Goal: Task Accomplishment & Management: Use online tool/utility

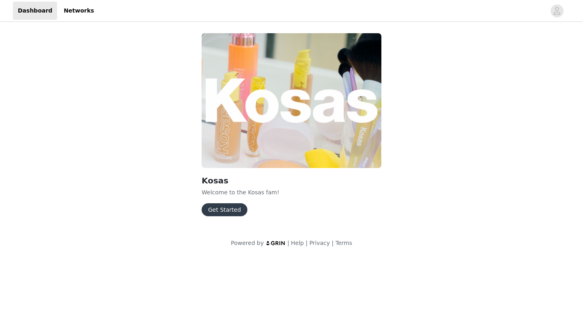
click at [225, 207] on button "Get Started" at bounding box center [225, 209] width 46 height 13
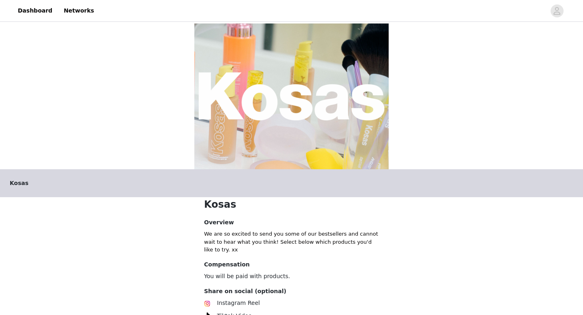
scroll to position [138, 0]
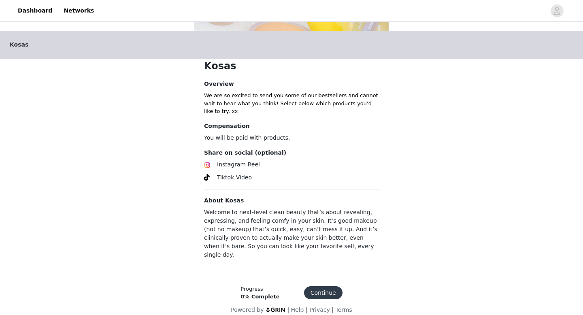
click at [322, 286] on button "Continue" at bounding box center [323, 292] width 38 height 13
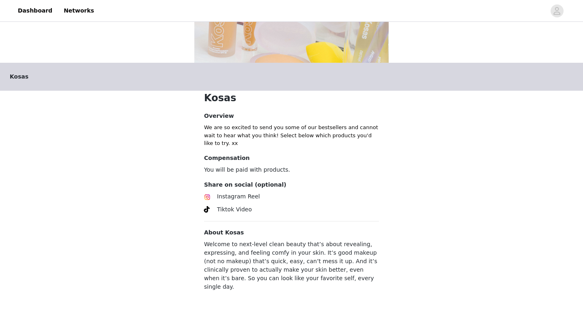
scroll to position [136, 0]
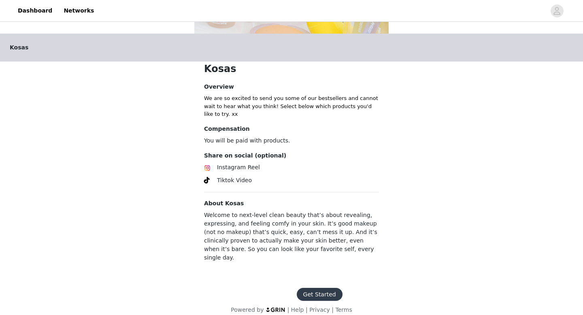
click at [321, 288] on button "Get Started" at bounding box center [320, 294] width 46 height 13
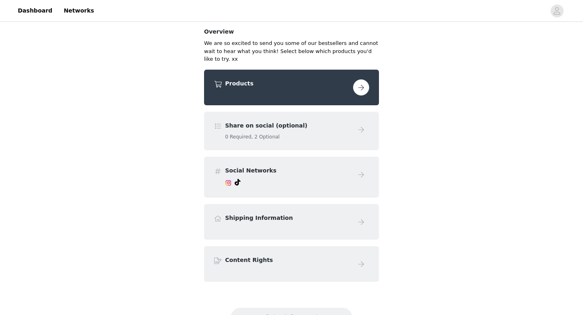
scroll to position [58, 0]
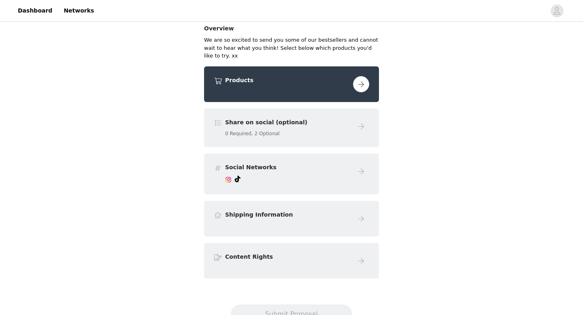
click at [355, 81] on button "button" at bounding box center [361, 84] width 16 height 16
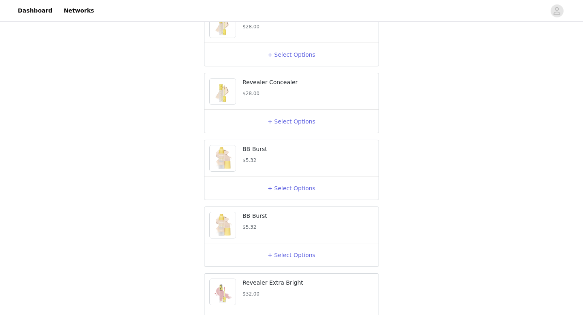
scroll to position [247, 0]
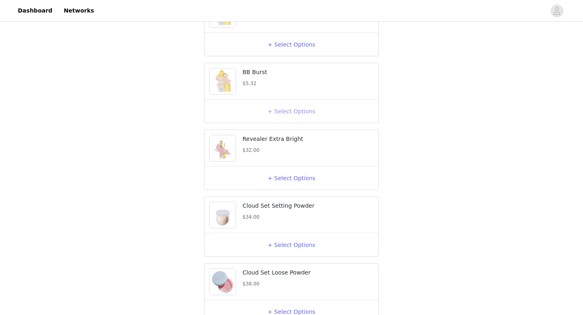
click at [286, 118] on button "+ Select Options" at bounding box center [291, 111] width 32 height 13
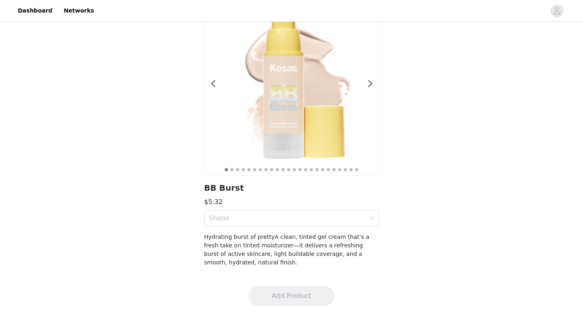
scroll to position [53, 0]
click at [371, 213] on div "Shade" at bounding box center [291, 218] width 175 height 16
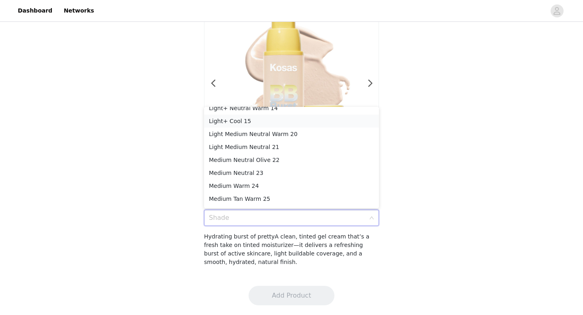
scroll to position [62, 0]
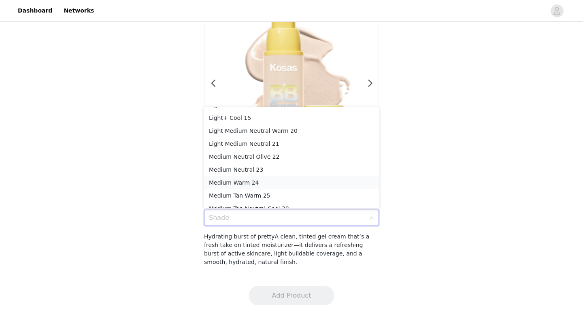
click at [319, 183] on div "Medium Warm 24" at bounding box center [291, 182] width 165 height 9
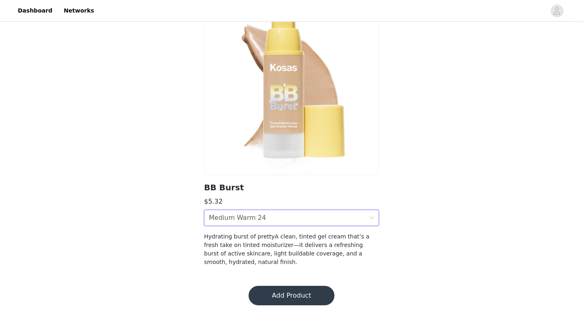
click at [334, 219] on div "Shade Medium Warm 24" at bounding box center [289, 217] width 160 height 15
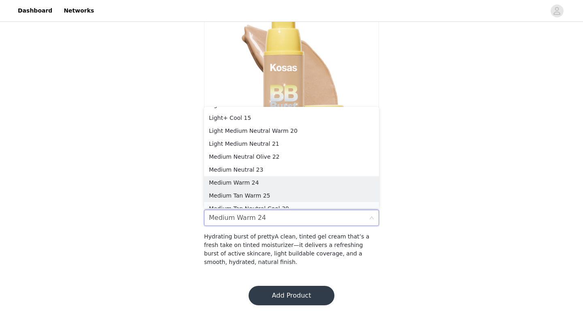
scroll to position [69, 0]
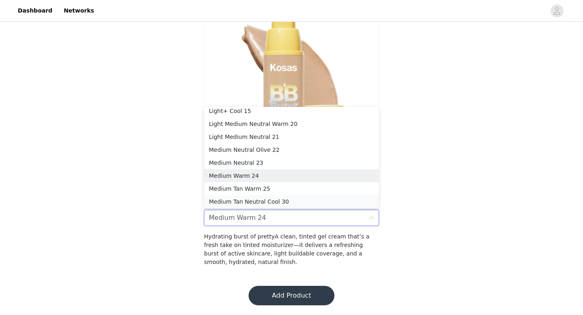
click at [301, 198] on div "Medium Tan Neutral Cool 30" at bounding box center [291, 201] width 165 height 9
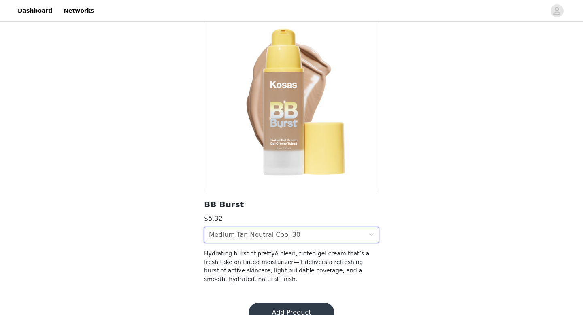
scroll to position [33, 0]
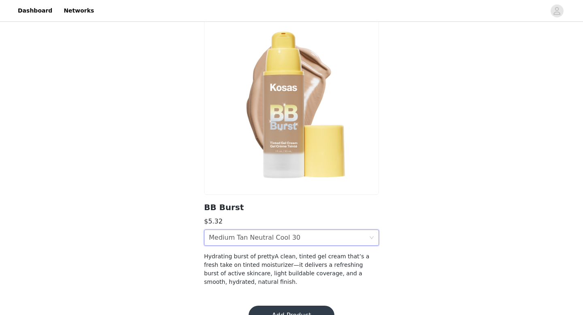
click at [339, 236] on div "Shade Medium Tan Neutral Cool 30" at bounding box center [289, 237] width 160 height 15
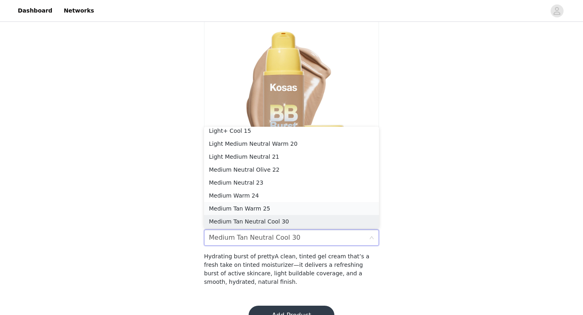
click at [313, 204] on div "Medium Tan Warm 25" at bounding box center [291, 208] width 165 height 9
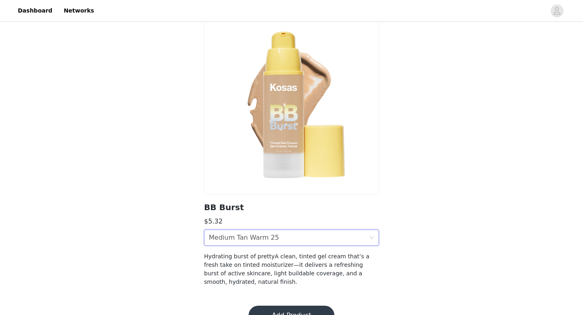
click at [306, 242] on div "Shade Medium Tan Warm 25" at bounding box center [289, 237] width 160 height 15
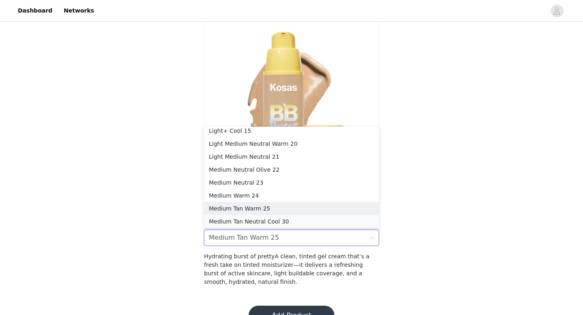
click at [286, 218] on div "Medium Tan Neutral Cool 30" at bounding box center [291, 221] width 165 height 9
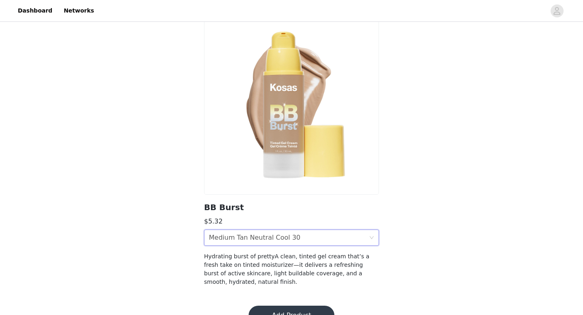
scroll to position [53, 0]
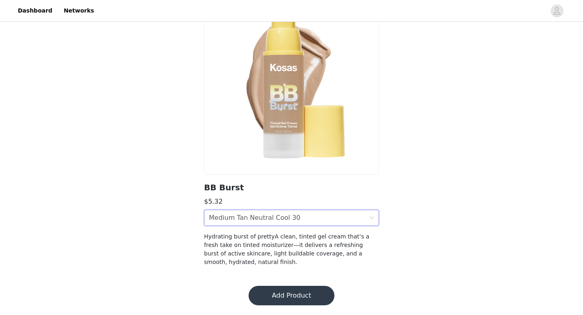
click at [282, 293] on button "Add Product" at bounding box center [292, 295] width 86 height 19
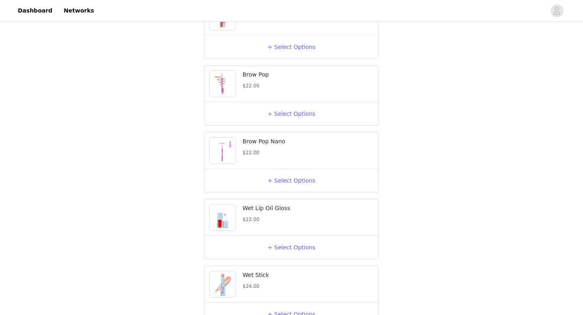
scroll to position [714, 0]
click at [288, 119] on button "+ Select Options" at bounding box center [291, 112] width 32 height 13
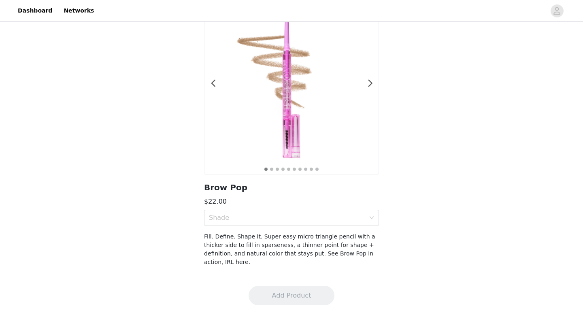
scroll to position [38, 0]
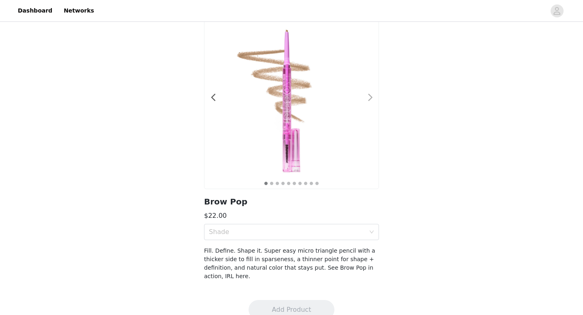
click at [372, 98] on span at bounding box center [370, 98] width 18 height 0
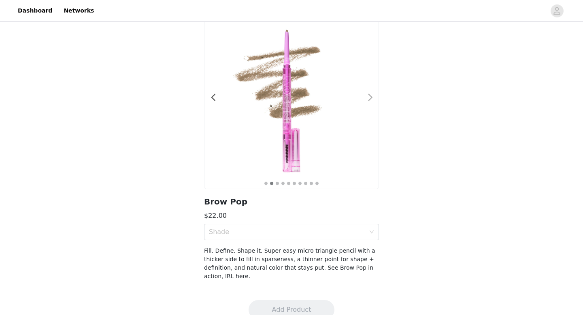
click at [373, 98] on span at bounding box center [370, 98] width 18 height 0
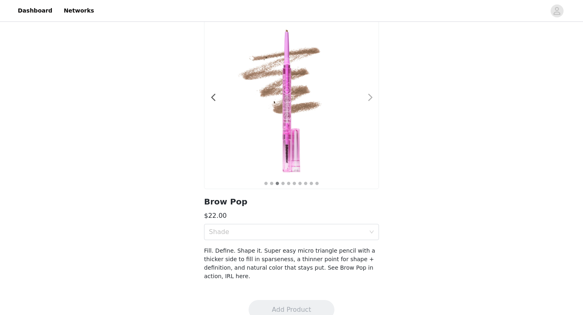
click at [370, 98] on span at bounding box center [370, 98] width 18 height 0
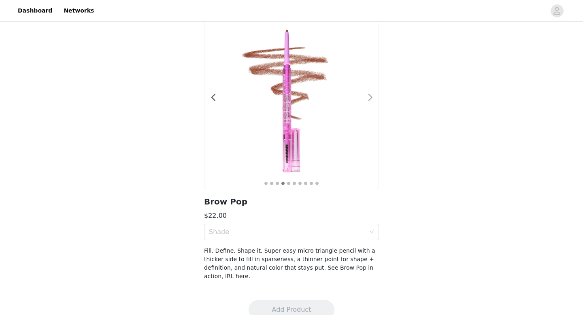
click at [369, 98] on span at bounding box center [370, 98] width 18 height 0
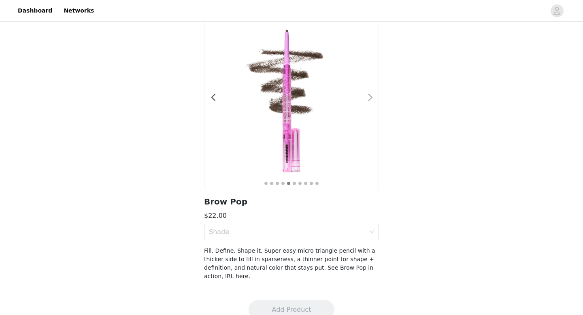
click at [369, 98] on span at bounding box center [370, 98] width 18 height 0
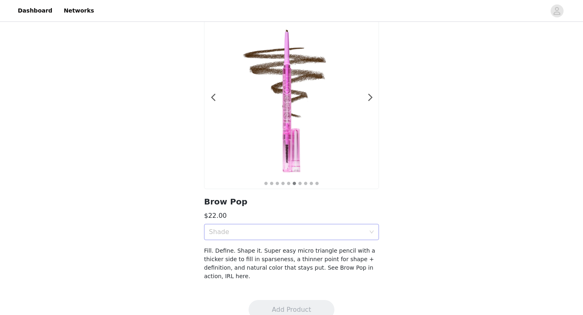
click at [309, 233] on div "Shade" at bounding box center [287, 232] width 156 height 8
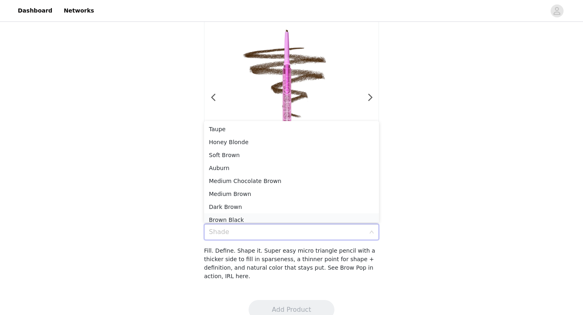
scroll to position [4, 0]
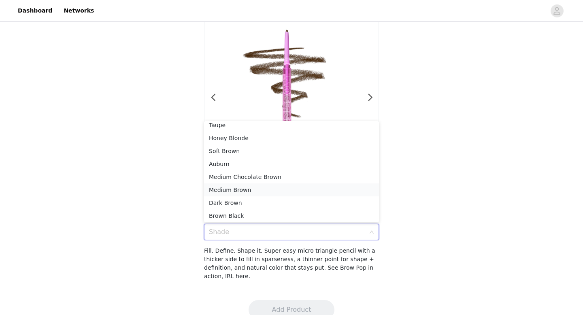
click at [262, 189] on div "Medium Brown" at bounding box center [291, 189] width 165 height 9
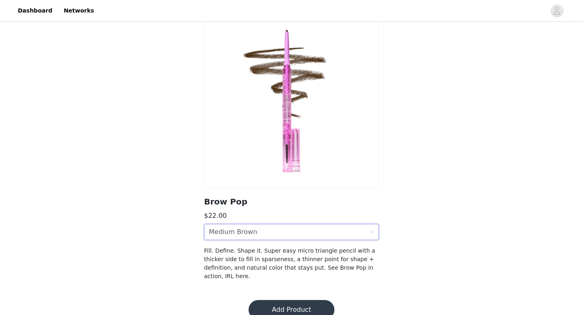
click at [296, 301] on button "Add Product" at bounding box center [292, 309] width 86 height 19
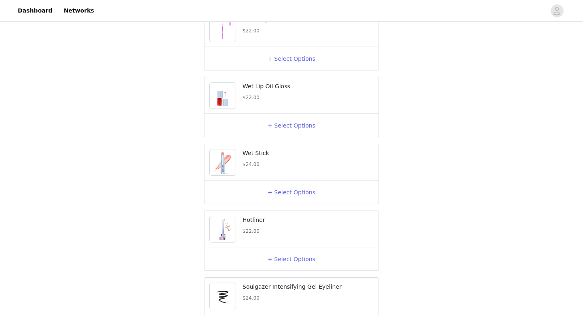
scroll to position [845, 0]
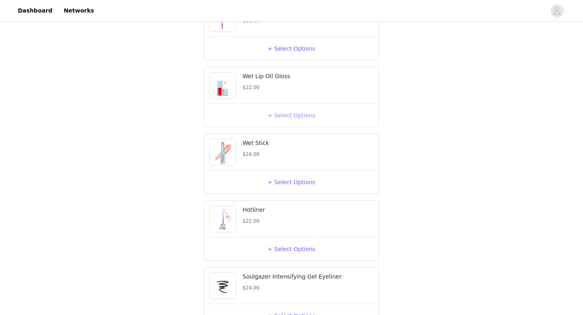
click at [292, 122] on button "+ Select Options" at bounding box center [291, 115] width 32 height 13
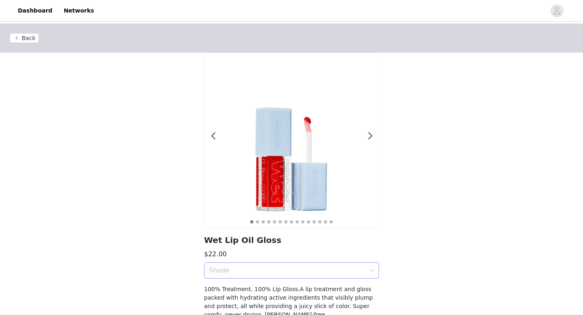
click at [302, 267] on div "Shade" at bounding box center [287, 270] width 156 height 8
click at [462, 111] on div "Back 1 2 3 4 5 6 7 8 9 10 11 12 13 14 15 Wet Lip Oil Gloss $22.00 Shade 100% Tr…" at bounding box center [291, 175] width 583 height 305
click at [294, 267] on div "Shade" at bounding box center [287, 270] width 156 height 8
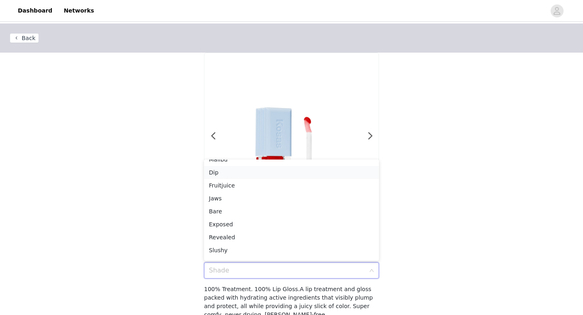
scroll to position [76, 0]
click at [256, 196] on div "Bare" at bounding box center [291, 195] width 165 height 9
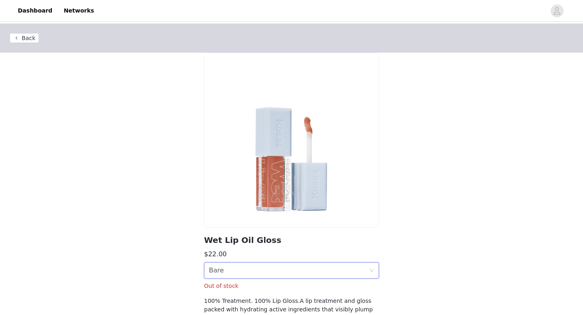
scroll to position [64, 0]
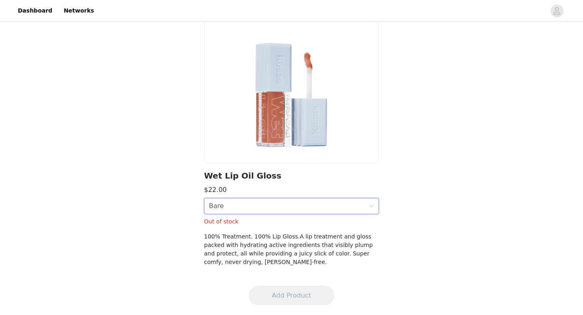
click at [277, 215] on div "Shade Bare Out of stock" at bounding box center [291, 212] width 175 height 28
click at [270, 206] on div "Shade Bare" at bounding box center [289, 205] width 160 height 15
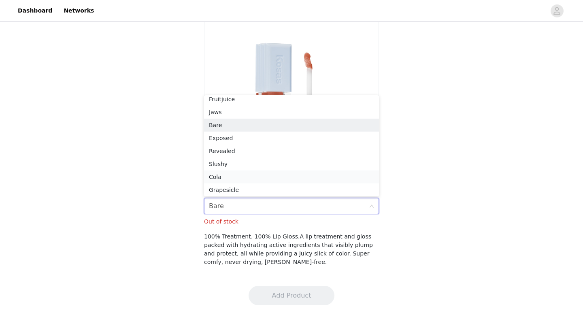
scroll to position [83, 0]
click at [254, 176] on div "Cola" at bounding box center [291, 175] width 165 height 9
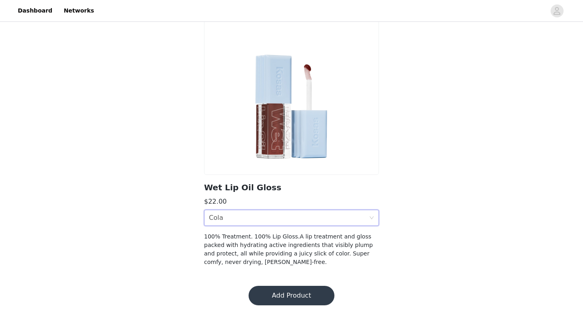
click at [247, 219] on div "Shade Cola" at bounding box center [289, 217] width 160 height 15
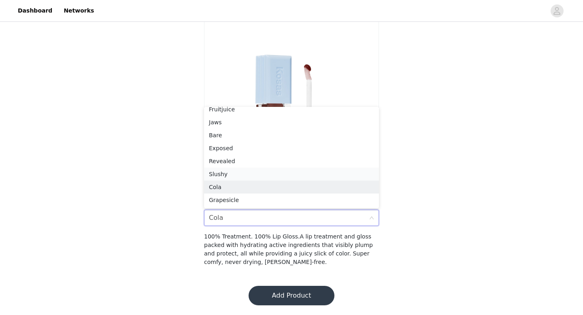
click at [241, 171] on div "Slushy" at bounding box center [291, 174] width 165 height 9
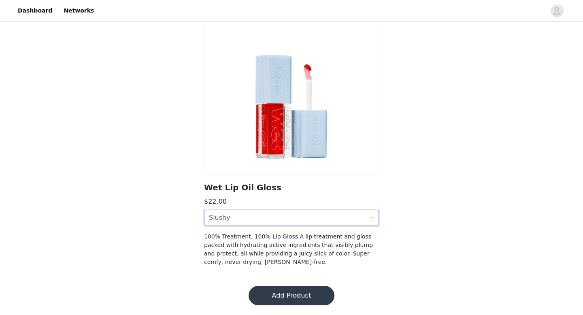
click at [237, 216] on div "Shade Slushy" at bounding box center [289, 217] width 160 height 15
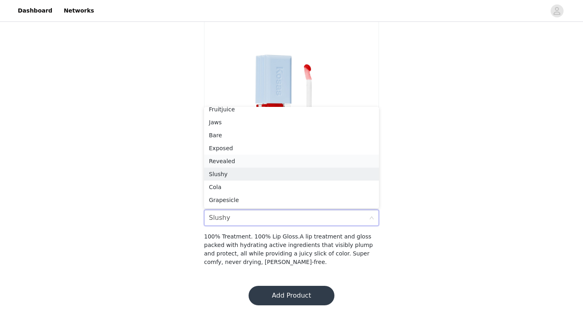
click at [239, 163] on div "Revealed" at bounding box center [291, 161] width 165 height 9
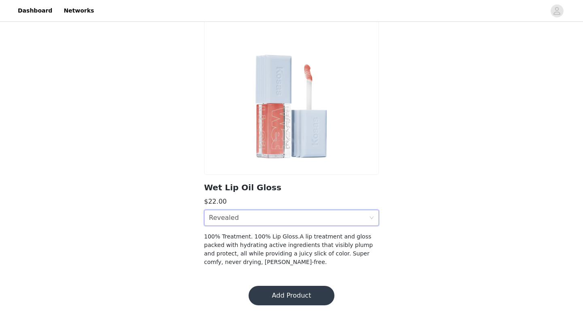
click at [279, 217] on div "Shade Revealed" at bounding box center [289, 217] width 160 height 15
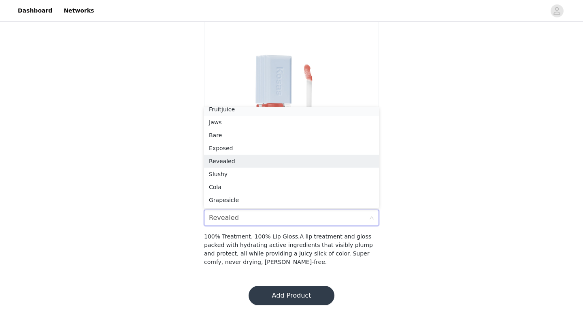
scroll to position [79, 0]
click at [238, 124] on div "Jaws" at bounding box center [291, 126] width 165 height 9
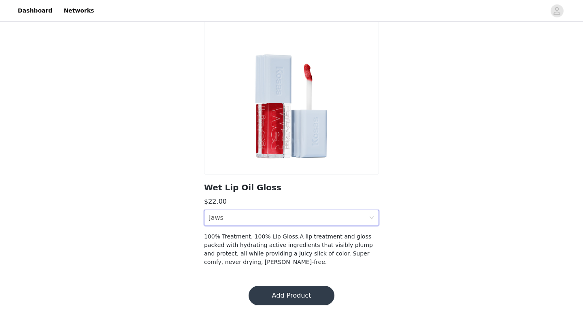
click at [238, 213] on div "Shade Jaws" at bounding box center [289, 217] width 160 height 15
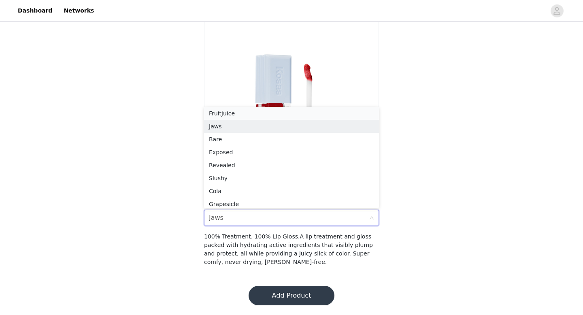
click at [241, 115] on div "Fruitjuice" at bounding box center [291, 113] width 165 height 9
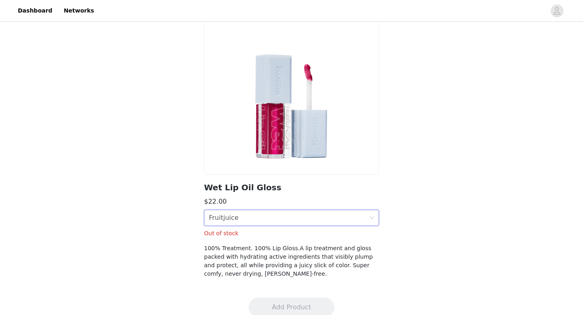
click at [236, 220] on div "Shade Fruitjuice" at bounding box center [289, 217] width 160 height 15
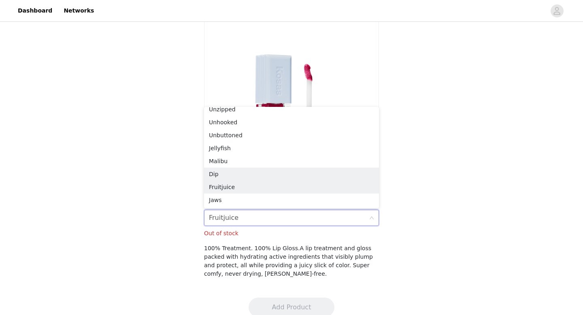
scroll to position [5, 0]
click at [247, 170] on div "Dip" at bounding box center [291, 174] width 165 height 9
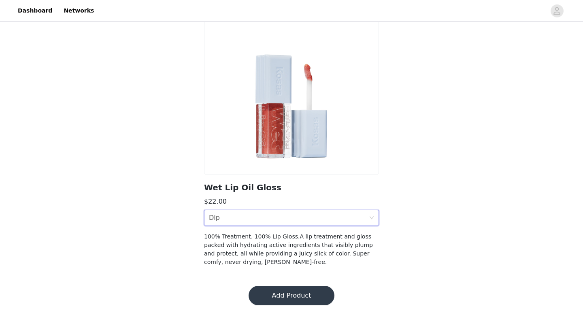
click at [296, 216] on div "Shade Dip" at bounding box center [289, 217] width 160 height 15
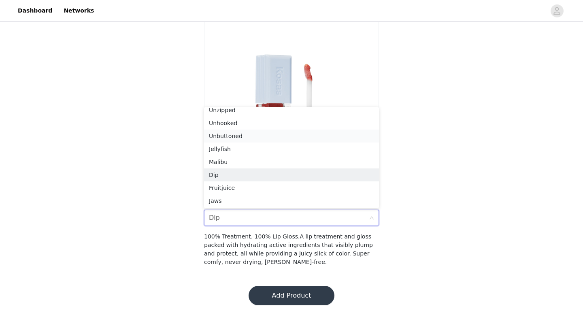
click at [293, 132] on div "Unbuttoned" at bounding box center [291, 136] width 165 height 9
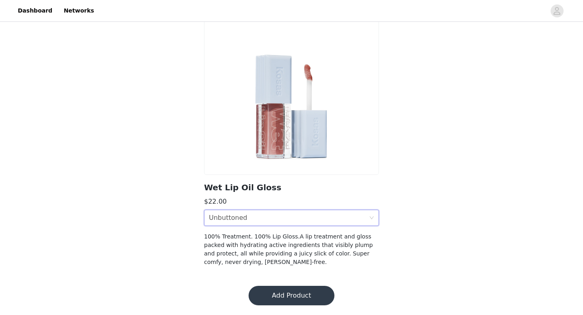
click at [300, 290] on button "Add Product" at bounding box center [292, 295] width 86 height 19
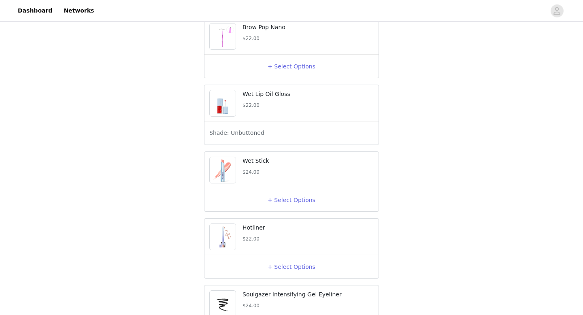
scroll to position [911, 0]
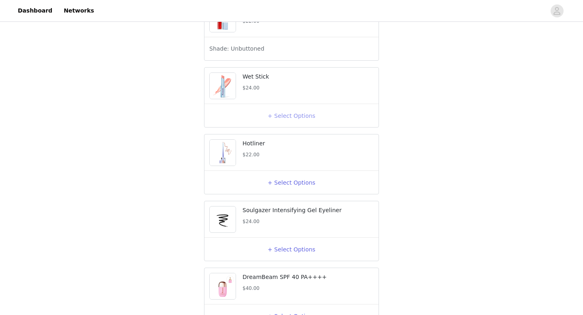
click at [288, 122] on button "+ Select Options" at bounding box center [291, 115] width 32 height 13
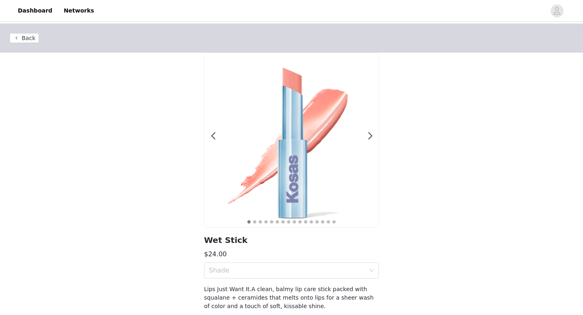
click at [367, 133] on img at bounding box center [291, 140] width 174 height 174
click at [371, 136] on span at bounding box center [370, 136] width 18 height 0
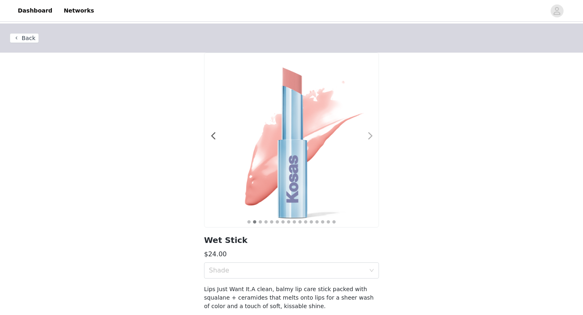
click at [371, 136] on span at bounding box center [370, 136] width 18 height 0
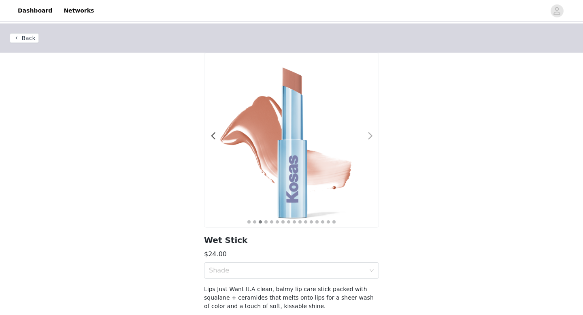
click at [371, 136] on span at bounding box center [370, 136] width 18 height 0
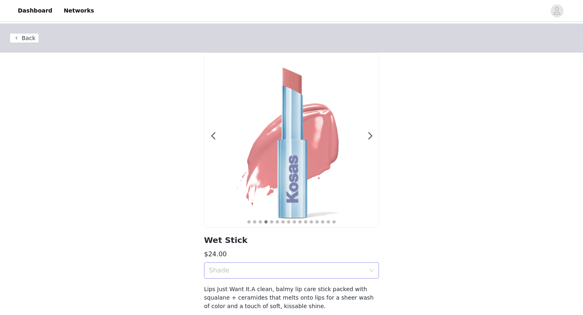
click at [326, 266] on div "Shade" at bounding box center [287, 270] width 156 height 8
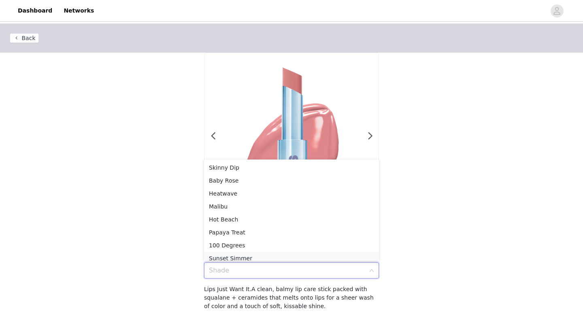
scroll to position [4, 0]
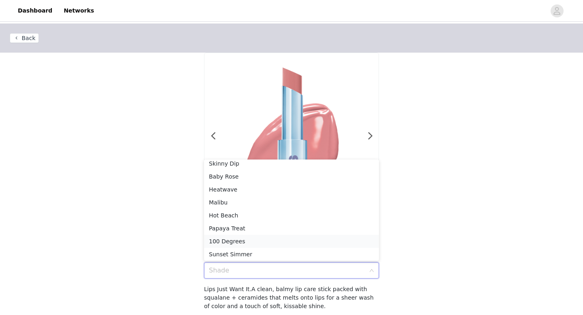
click at [316, 240] on div "100 Degrees" at bounding box center [291, 241] width 165 height 9
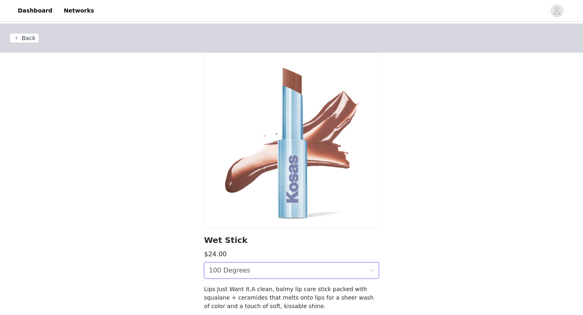
scroll to position [44, 0]
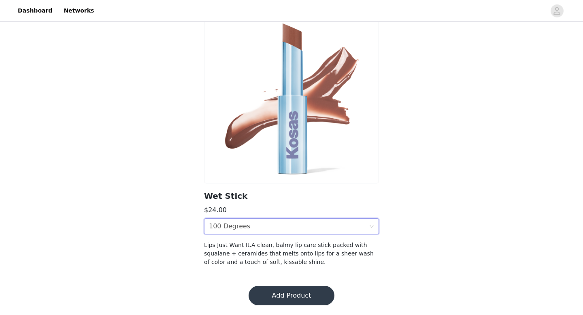
click at [305, 290] on button "Add Product" at bounding box center [292, 295] width 86 height 19
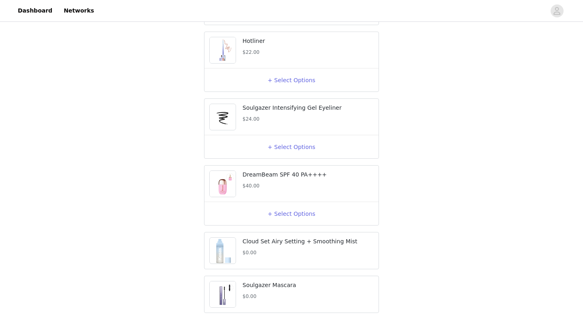
scroll to position [1014, 0]
click at [294, 220] on button "+ Select Options" at bounding box center [291, 213] width 32 height 13
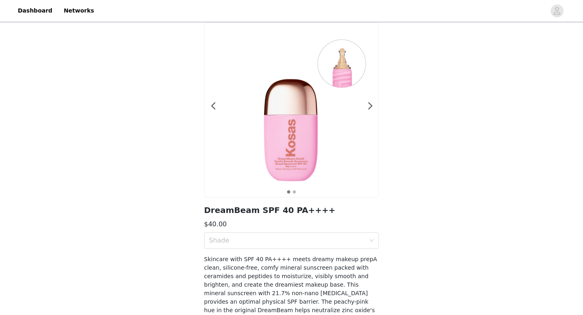
scroll to position [38, 0]
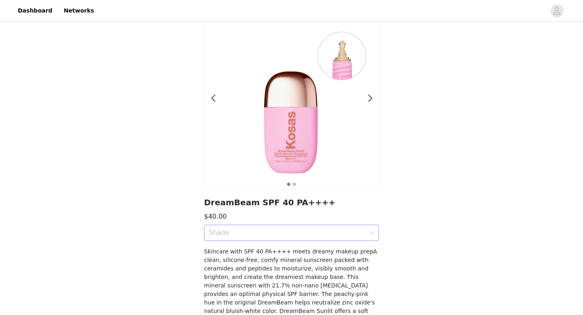
click at [287, 228] on div "Shade" at bounding box center [289, 232] width 160 height 15
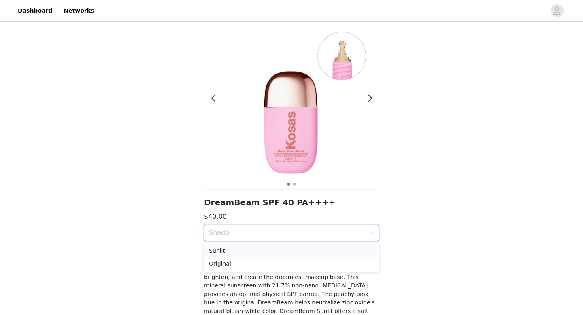
click at [269, 255] on li "Sunlit" at bounding box center [291, 250] width 175 height 13
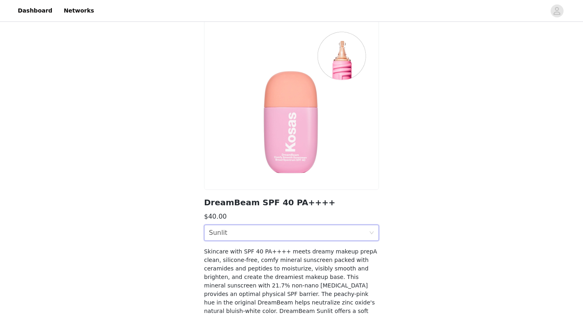
click at [288, 227] on div "Shade Sunlit" at bounding box center [289, 232] width 160 height 15
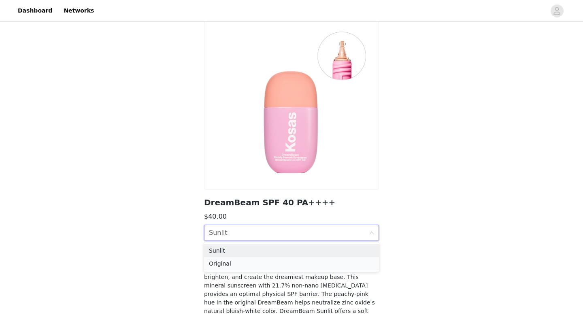
click at [254, 258] on li "Original" at bounding box center [291, 263] width 175 height 13
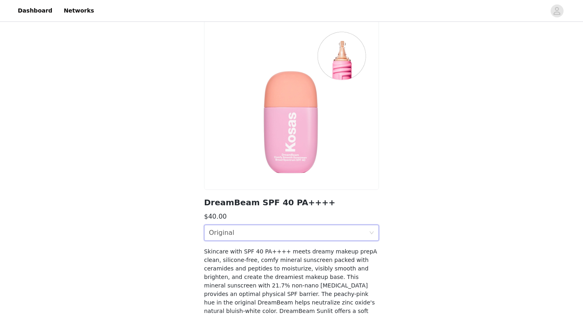
click at [281, 233] on div "Shade Original" at bounding box center [289, 232] width 160 height 15
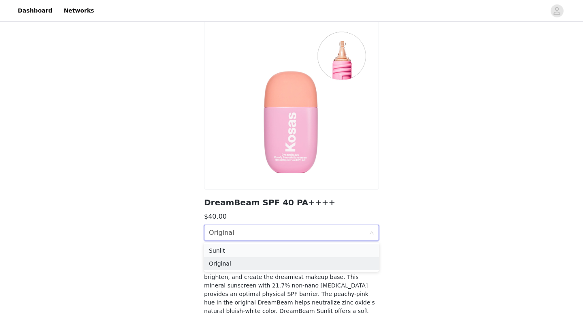
click at [247, 253] on div "Sunlit" at bounding box center [291, 250] width 165 height 9
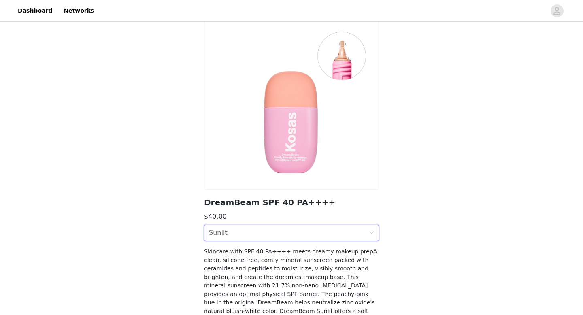
click at [269, 232] on div "Shade Sunlit" at bounding box center [289, 232] width 160 height 15
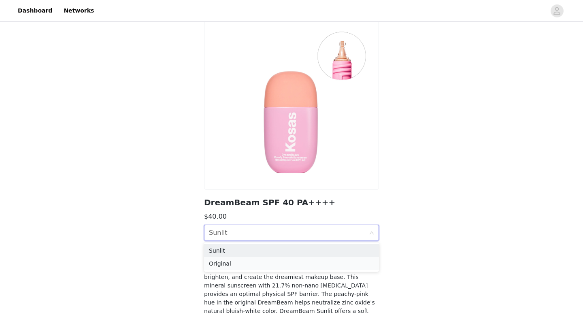
click at [219, 268] on div "Original" at bounding box center [291, 263] width 165 height 9
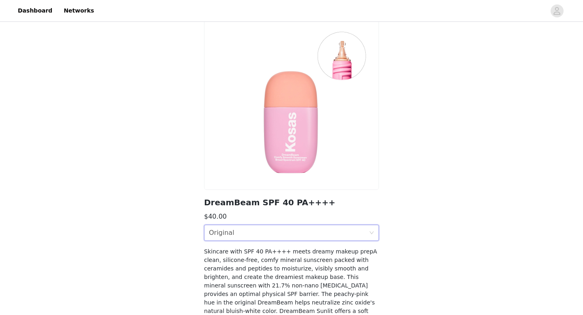
click at [320, 233] on div "Shade Original" at bounding box center [289, 232] width 160 height 15
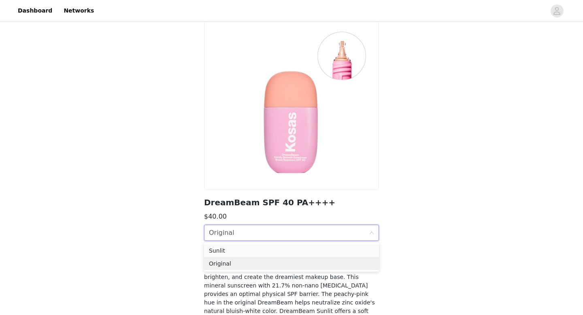
click at [269, 254] on div "Sunlit" at bounding box center [291, 250] width 165 height 9
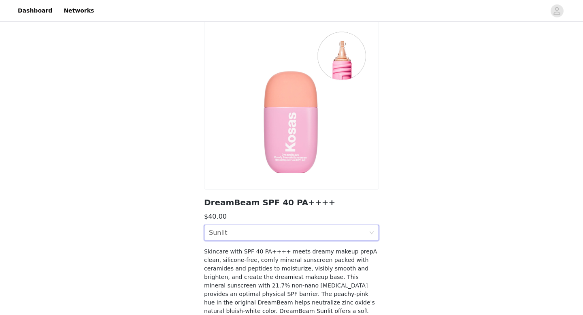
scroll to position [104, 0]
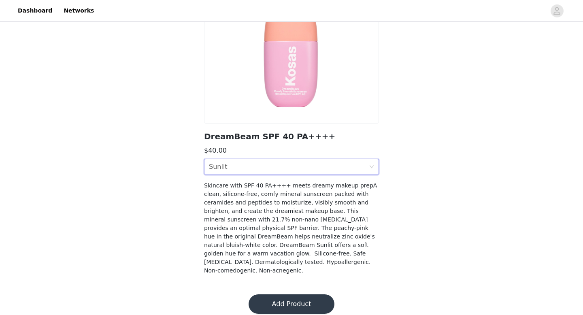
click at [292, 301] on button "Add Product" at bounding box center [292, 303] width 86 height 19
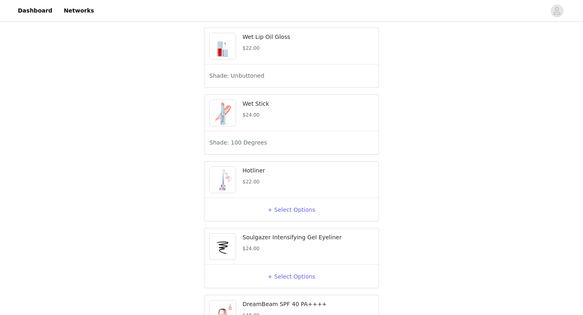
scroll to position [885, 0]
click at [294, 215] on button "+ Select Options" at bounding box center [291, 208] width 32 height 13
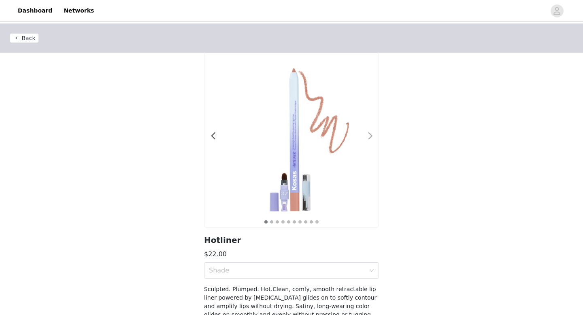
click at [370, 136] on span at bounding box center [370, 136] width 18 height 0
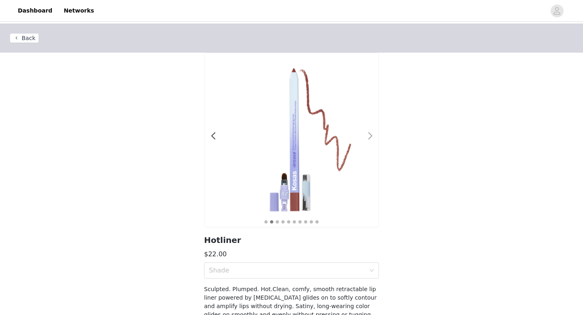
click at [370, 136] on span at bounding box center [370, 136] width 18 height 0
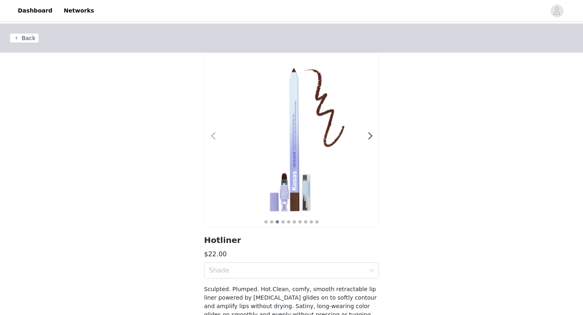
click at [207, 138] on div at bounding box center [208, 140] width 8 height 8
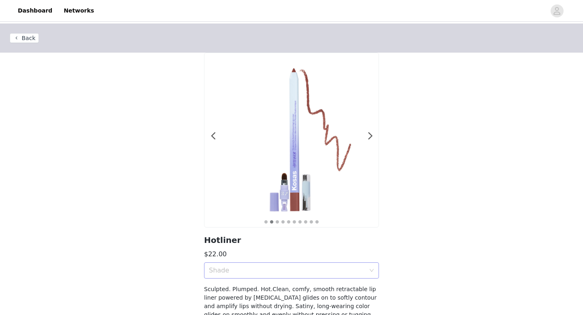
click at [243, 268] on div "Shade" at bounding box center [287, 270] width 156 height 8
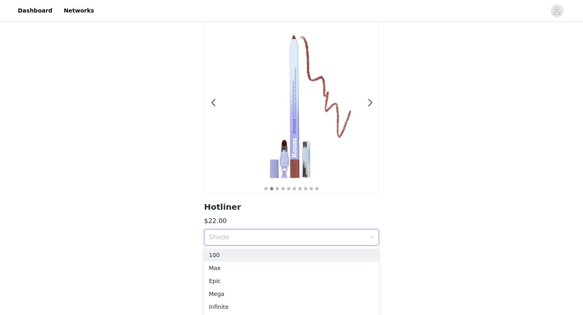
scroll to position [43, 0]
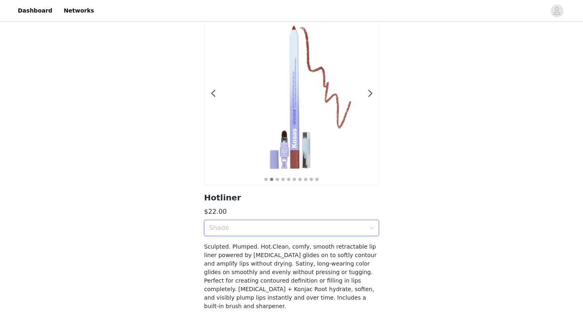
click at [437, 196] on div "Back 1 2 3 4 5 6 7 8 9 10 Hotliner $22.00 Shade Sculpted. Plumped. Hot.Clean, c…" at bounding box center [291, 150] width 583 height 339
click at [368, 227] on div "Shade" at bounding box center [289, 227] width 160 height 15
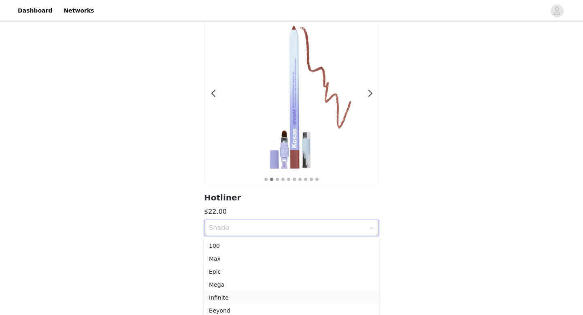
click at [241, 297] on div "Infinite" at bounding box center [291, 297] width 165 height 9
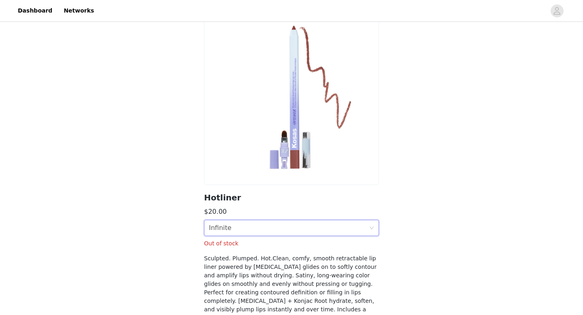
click at [319, 219] on section "Hotliner $20.00 Shade Infinite Out of stock Sculpted. Plumped. Hot.Clean, comfy…" at bounding box center [291, 171] width 194 height 322
click at [303, 229] on div "Shade Infinite" at bounding box center [289, 227] width 160 height 15
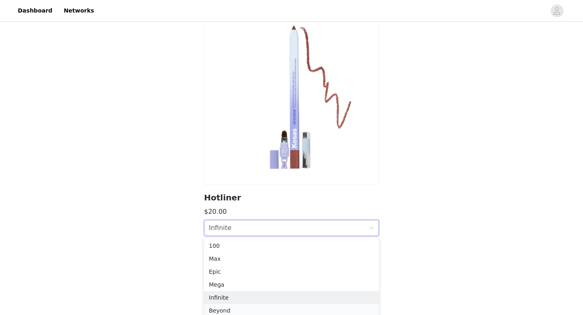
click at [231, 310] on div "Beyond" at bounding box center [291, 310] width 165 height 9
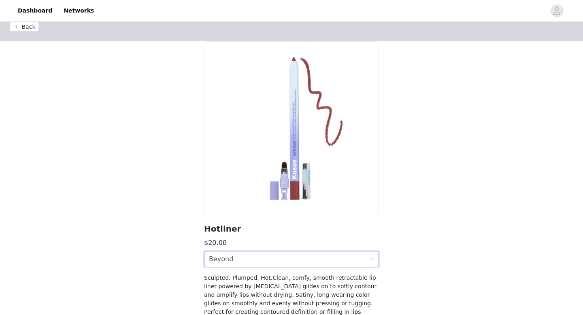
scroll to position [78, 0]
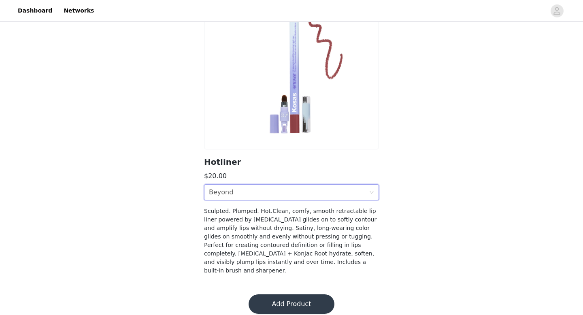
click at [300, 296] on button "Add Product" at bounding box center [292, 303] width 86 height 19
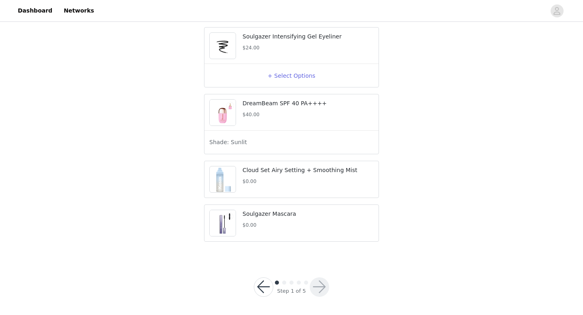
scroll to position [1086, 0]
click at [292, 239] on div "Soulgazer Mascara $0.00" at bounding box center [291, 222] width 174 height 36
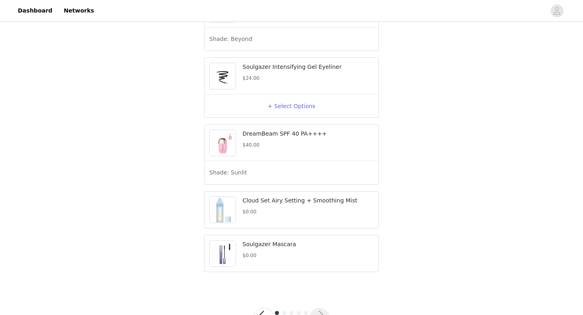
scroll to position [1094, 0]
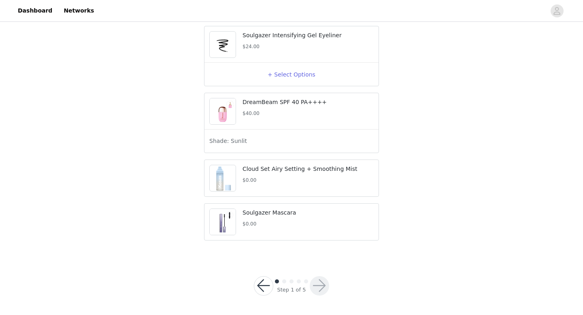
click at [264, 288] on button "button" at bounding box center [263, 285] width 19 height 19
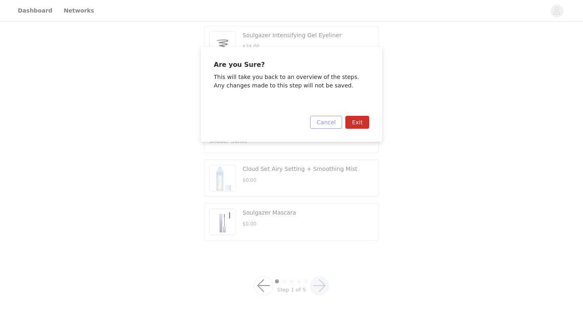
click at [333, 124] on button "Cancel" at bounding box center [326, 122] width 32 height 13
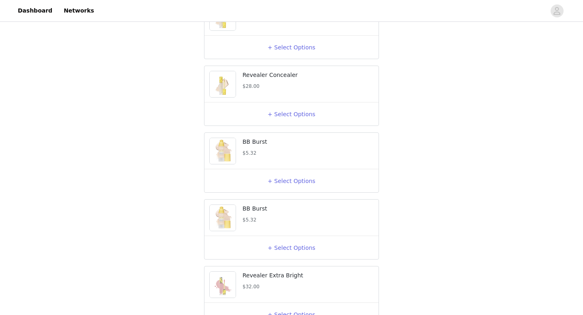
scroll to position [114, 0]
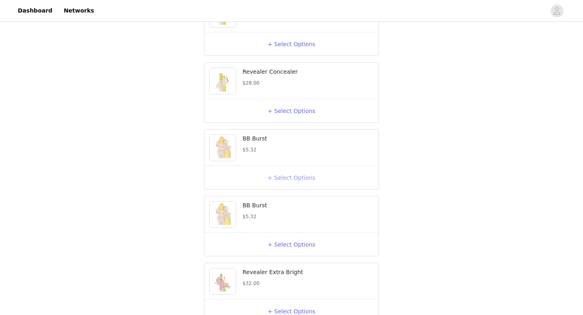
click at [296, 184] on button "+ Select Options" at bounding box center [291, 177] width 32 height 13
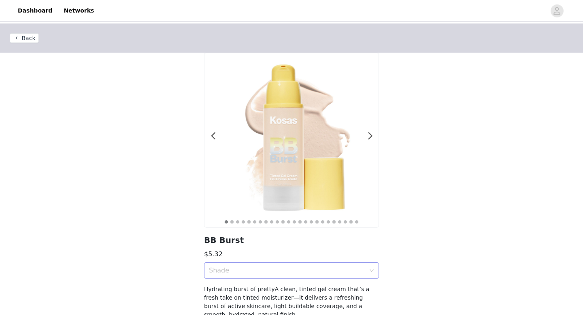
click at [276, 269] on div "Shade" at bounding box center [287, 270] width 156 height 8
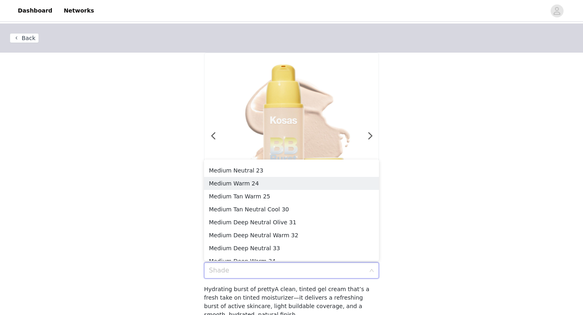
scroll to position [115, 0]
click at [288, 206] on div "Medium Tan Neutral Cool 30" at bounding box center [291, 208] width 165 height 9
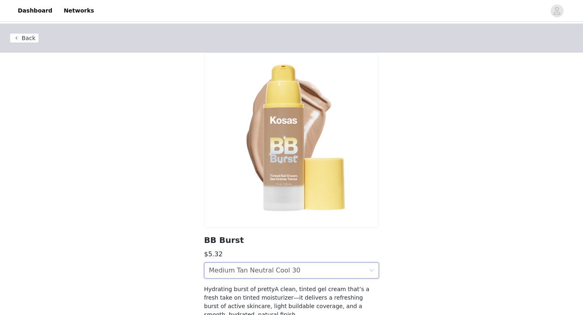
scroll to position [53, 0]
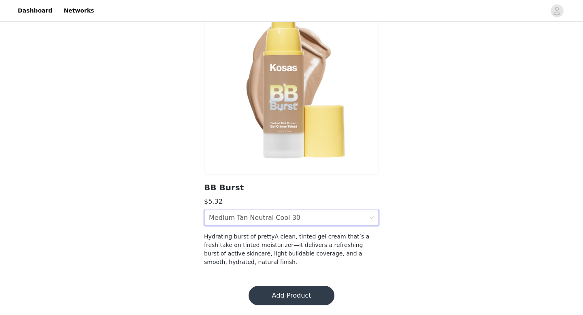
click at [309, 294] on button "Add Product" at bounding box center [292, 295] width 86 height 19
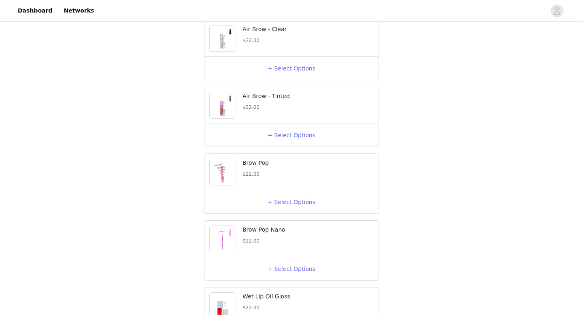
scroll to position [627, 0]
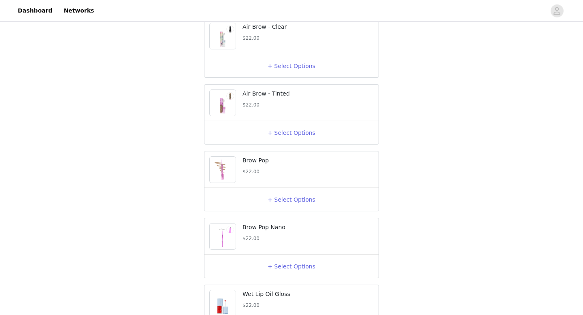
click at [311, 206] on div "+ Select Options" at bounding box center [291, 199] width 164 height 13
click at [289, 205] on button "+ Select Options" at bounding box center [291, 199] width 32 height 13
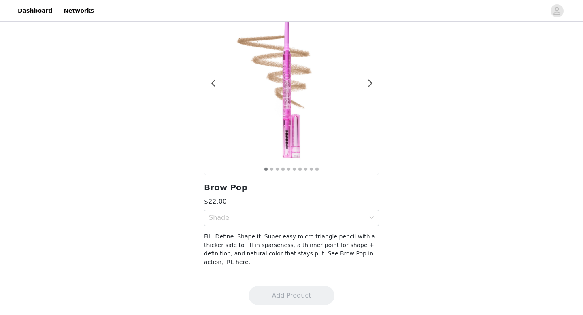
scroll to position [53, 0]
click at [295, 215] on div "Shade" at bounding box center [287, 218] width 156 height 8
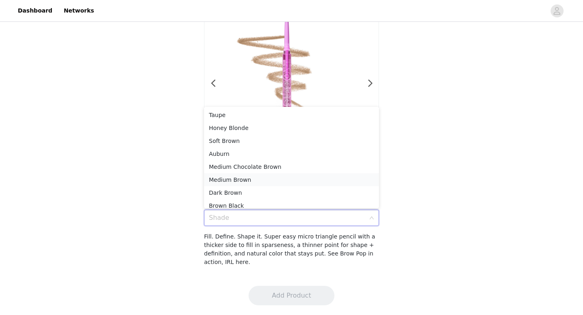
scroll to position [4, 0]
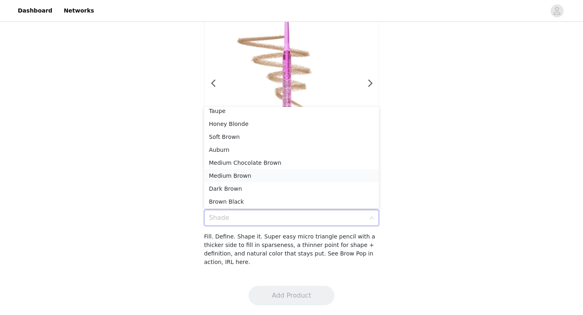
click at [265, 177] on div "Medium Brown" at bounding box center [291, 175] width 165 height 9
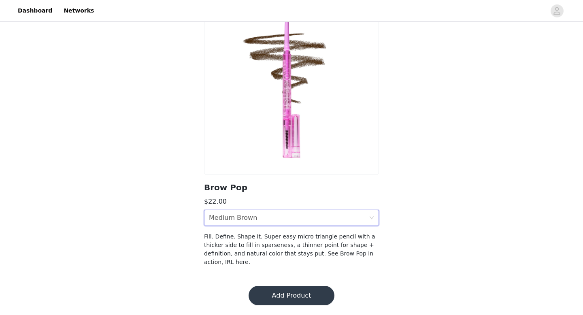
click at [301, 287] on button "Add Product" at bounding box center [292, 295] width 86 height 19
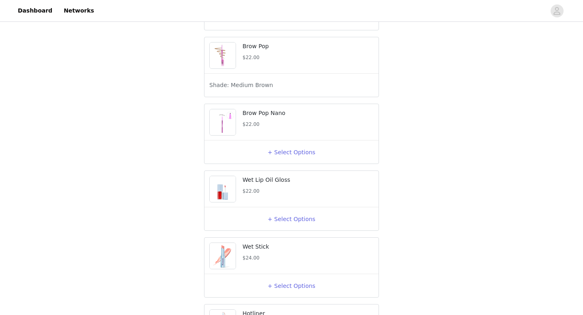
scroll to position [743, 0]
click at [295, 222] on button "+ Select Options" at bounding box center [291, 217] width 32 height 13
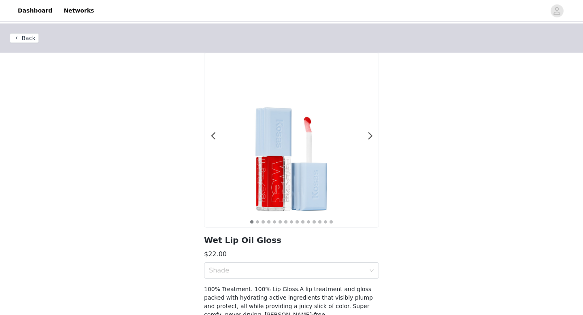
scroll to position [53, 0]
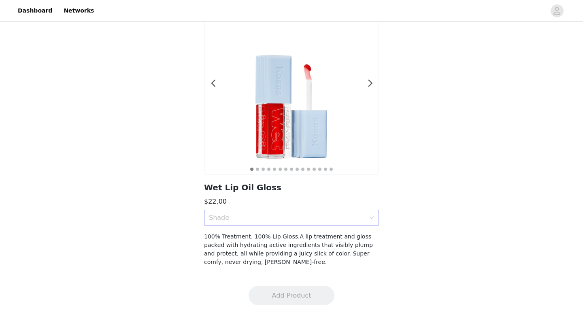
click at [296, 215] on div "Shade" at bounding box center [287, 218] width 156 height 8
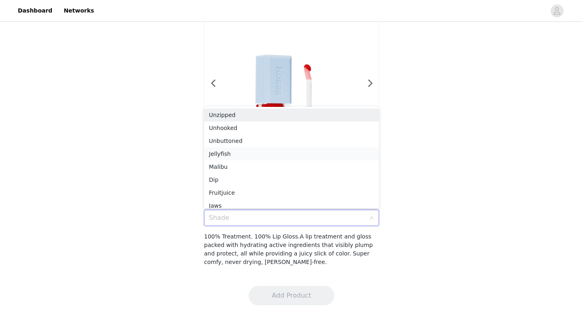
scroll to position [4, 0]
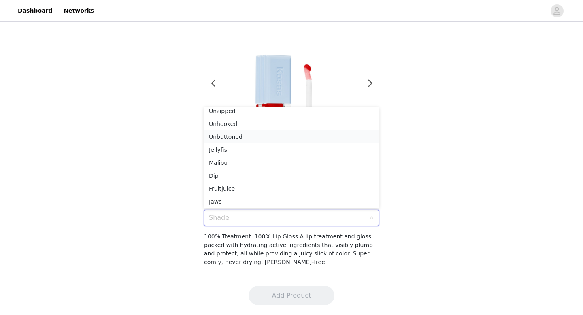
click at [284, 140] on div "Unbuttoned" at bounding box center [291, 136] width 165 height 9
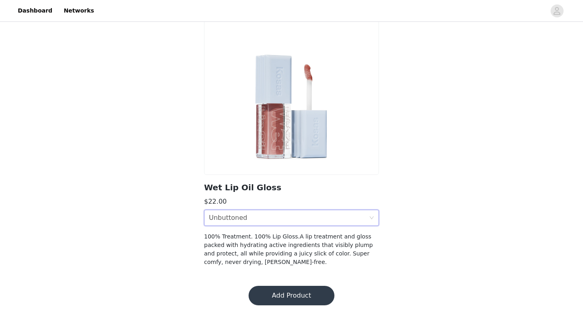
click at [294, 292] on button "Add Product" at bounding box center [292, 295] width 86 height 19
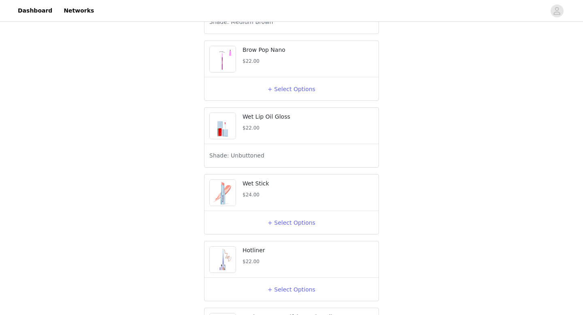
scroll to position [824, 0]
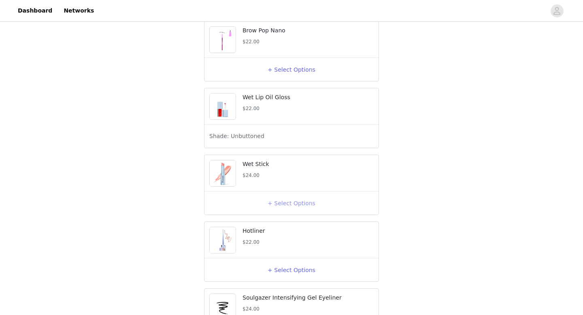
click at [291, 210] on button "+ Select Options" at bounding box center [291, 203] width 32 height 13
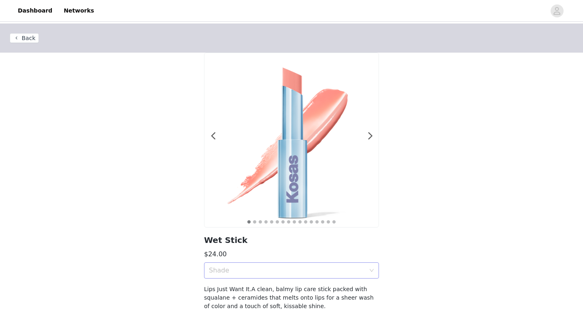
click at [293, 273] on div "Shade" at bounding box center [287, 270] width 156 height 8
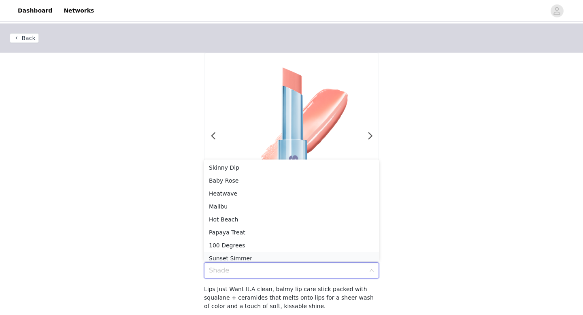
scroll to position [4, 0]
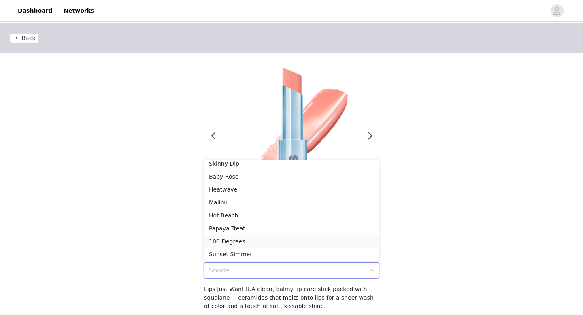
click at [284, 238] on div "100 Degrees" at bounding box center [291, 241] width 165 height 9
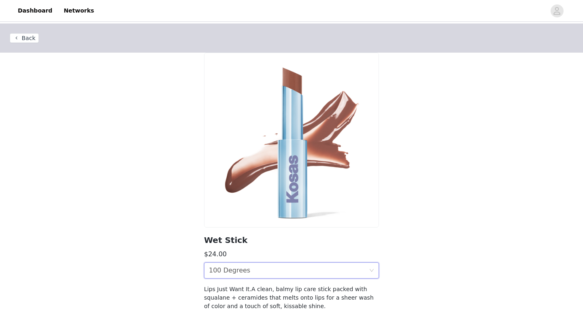
scroll to position [44, 0]
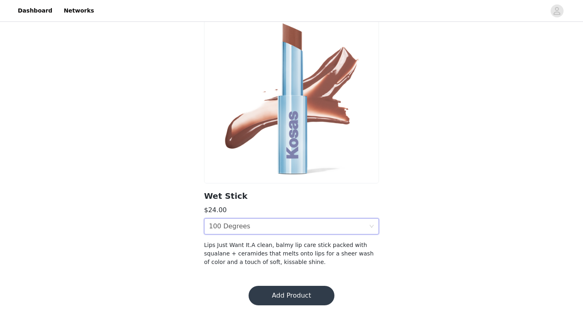
click at [309, 293] on button "Add Product" at bounding box center [292, 295] width 86 height 19
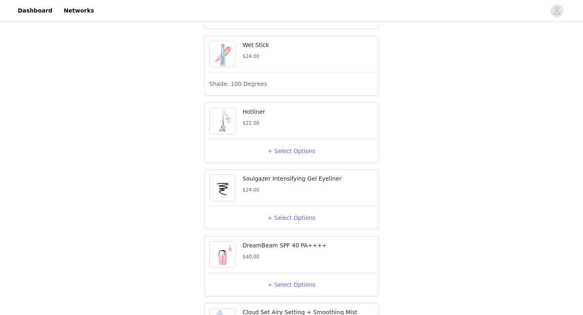
scroll to position [958, 0]
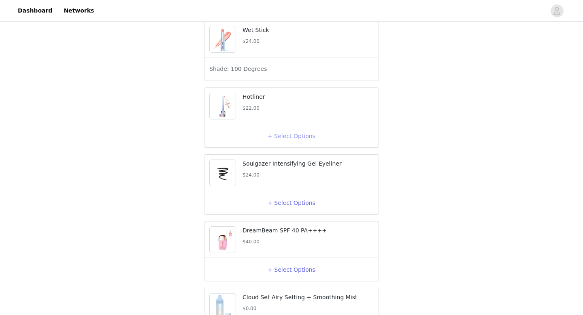
click at [307, 143] on button "+ Select Options" at bounding box center [291, 136] width 32 height 13
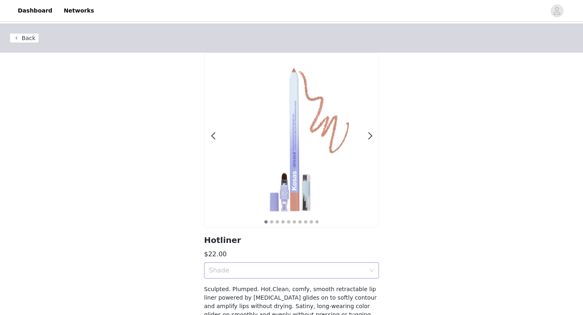
click at [252, 269] on div "Shade" at bounding box center [287, 270] width 156 height 8
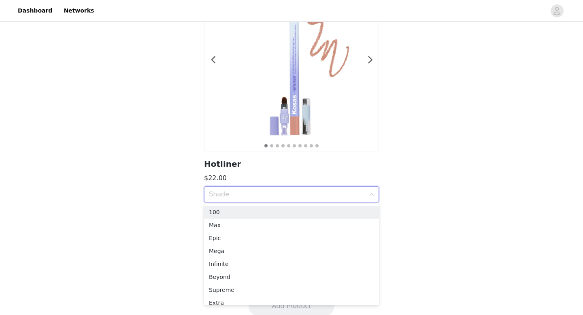
scroll to position [78, 0]
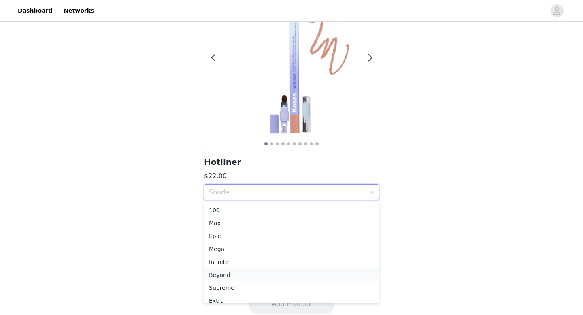
click at [236, 271] on div "Beyond" at bounding box center [291, 274] width 165 height 9
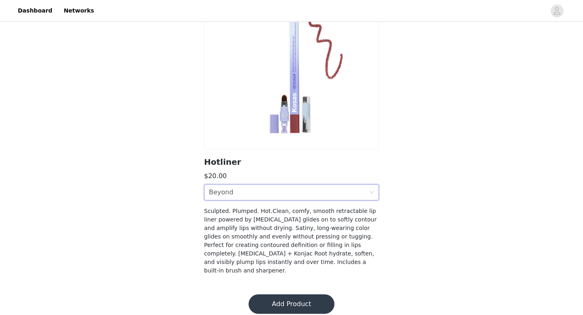
click at [295, 294] on button "Add Product" at bounding box center [292, 303] width 86 height 19
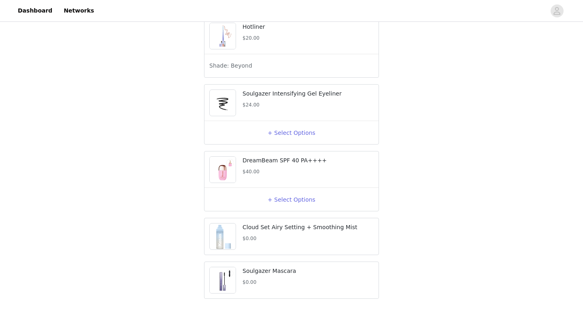
scroll to position [1045, 0]
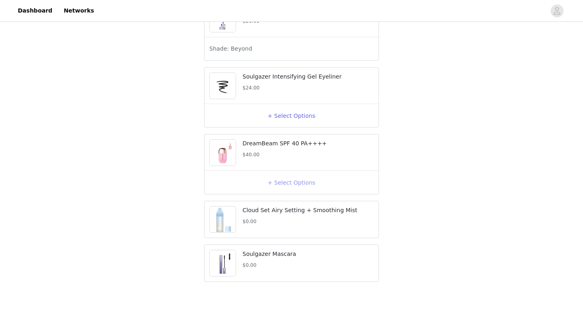
click at [290, 189] on button "+ Select Options" at bounding box center [291, 182] width 32 height 13
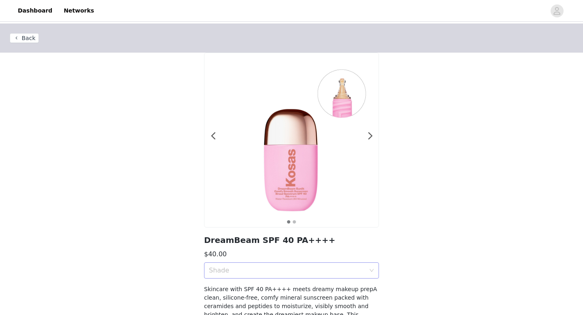
click at [273, 267] on div "Shade" at bounding box center [287, 270] width 156 height 8
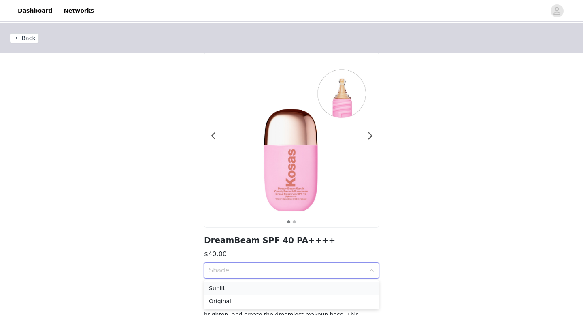
click at [257, 290] on div "Sunlit" at bounding box center [291, 288] width 165 height 9
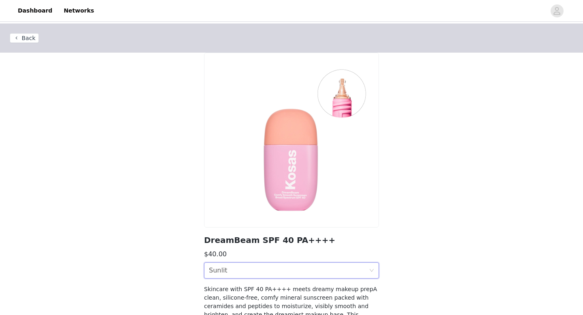
click at [416, 224] on div "Back DreamBeam SPF 40 PA++++ $40.00 Shade Sunlit Skincare with SPF 40 PA++++ me…" at bounding box center [291, 205] width 583 height 365
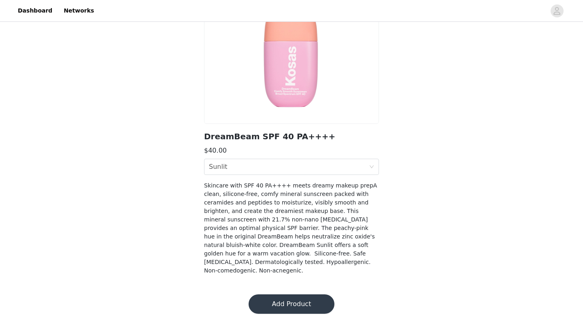
click at [296, 294] on button "Add Product" at bounding box center [292, 303] width 86 height 19
